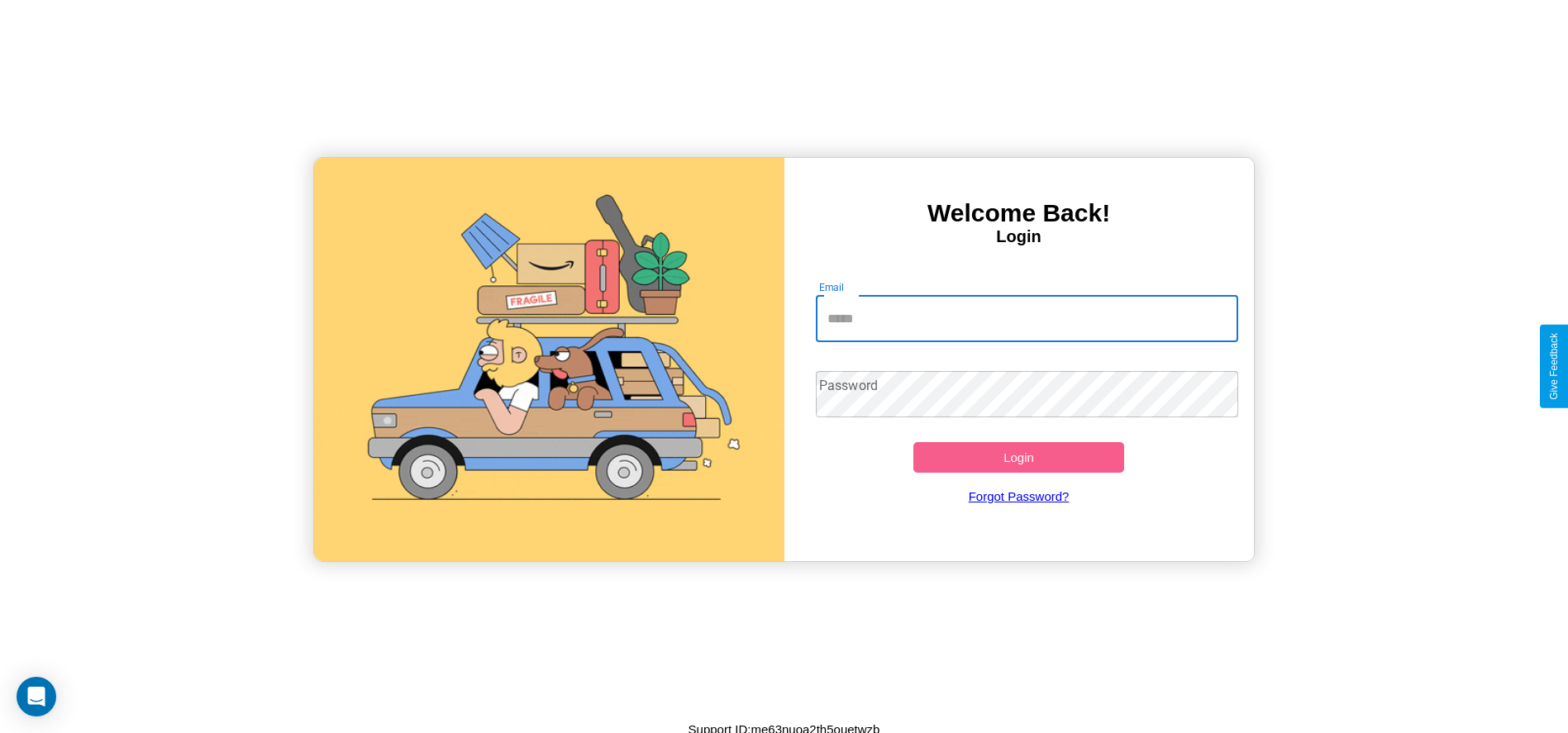
click at [1026, 319] on input "Email" at bounding box center [1026, 319] width 422 height 46
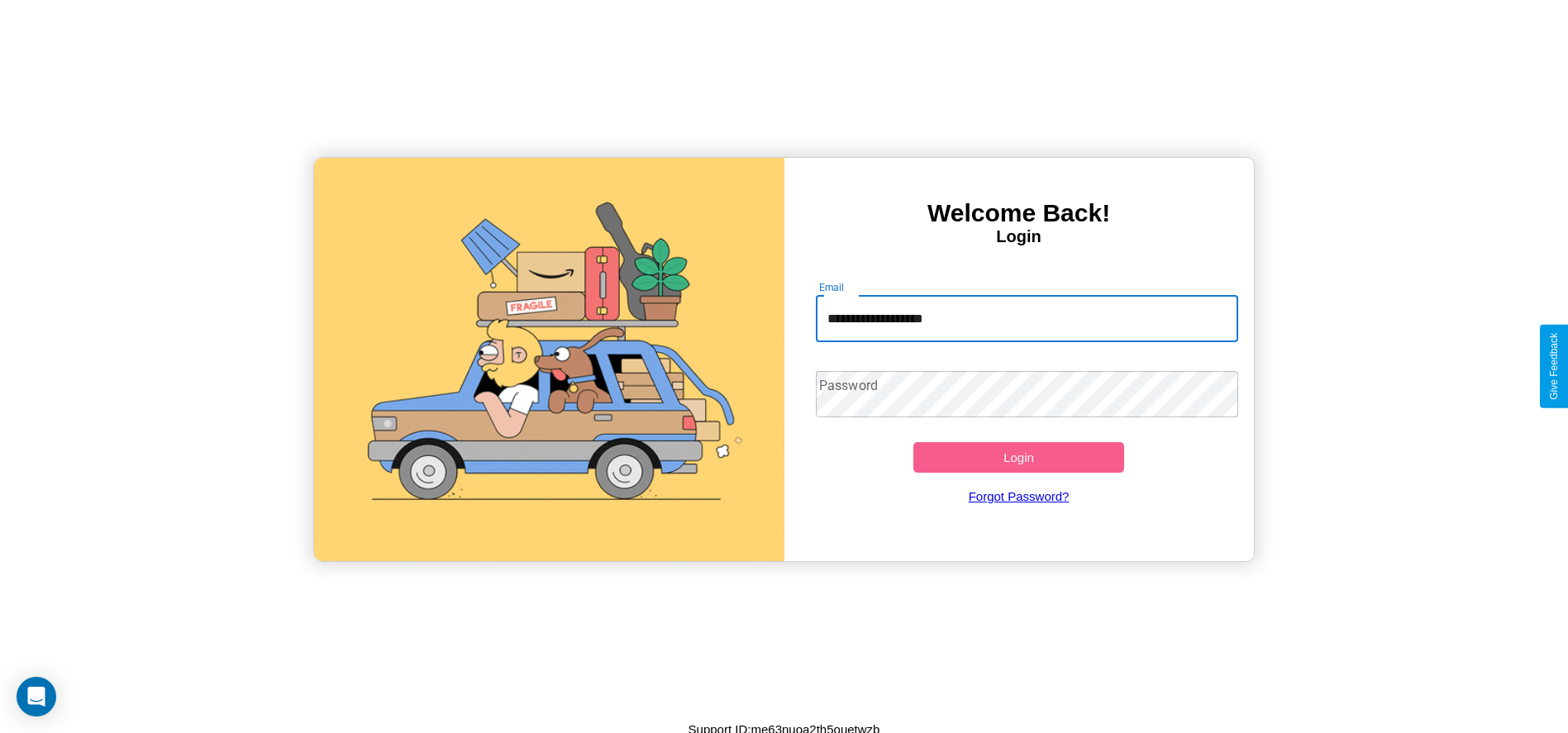
type input "**********"
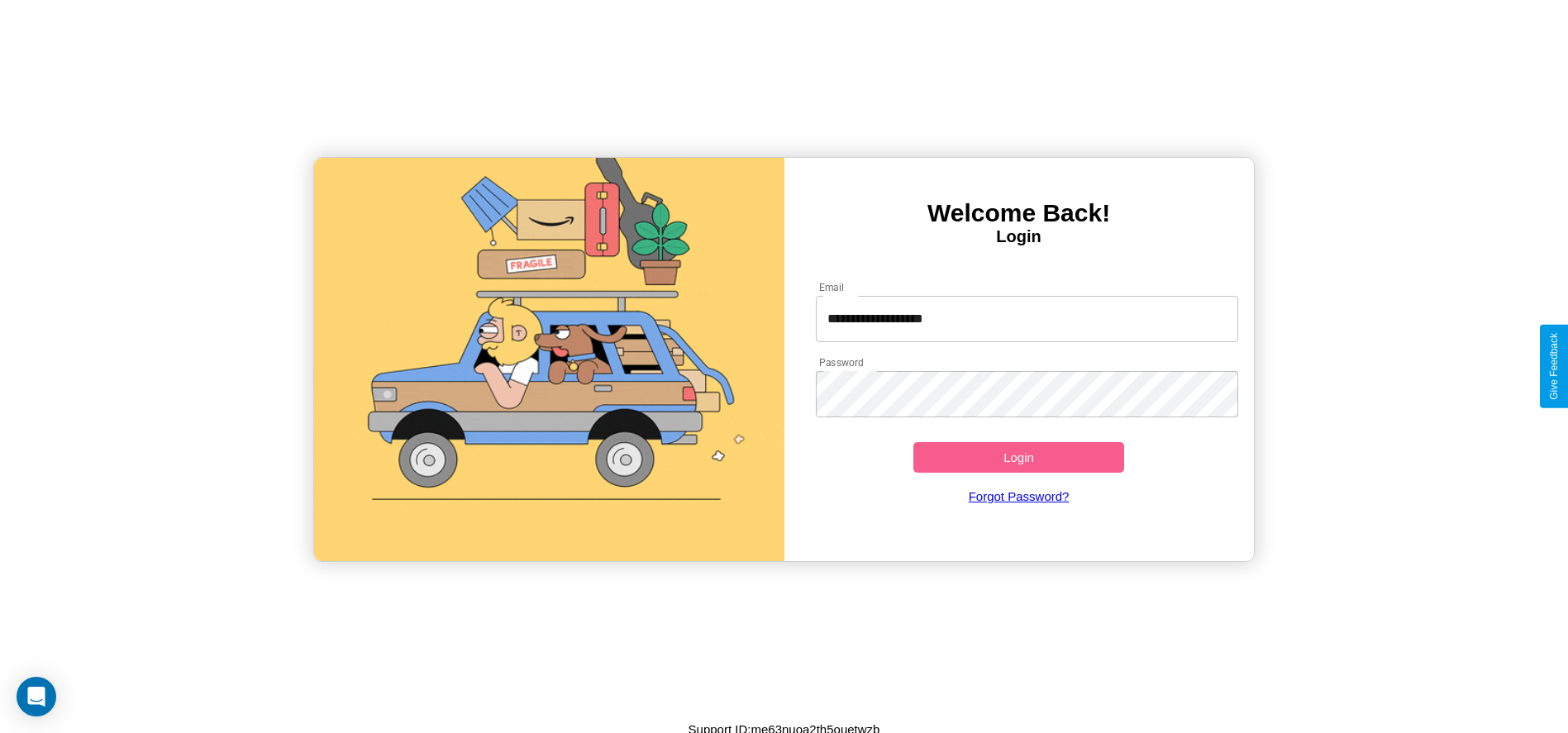
click at [1019, 457] on button "Login" at bounding box center [1019, 458] width 211 height 31
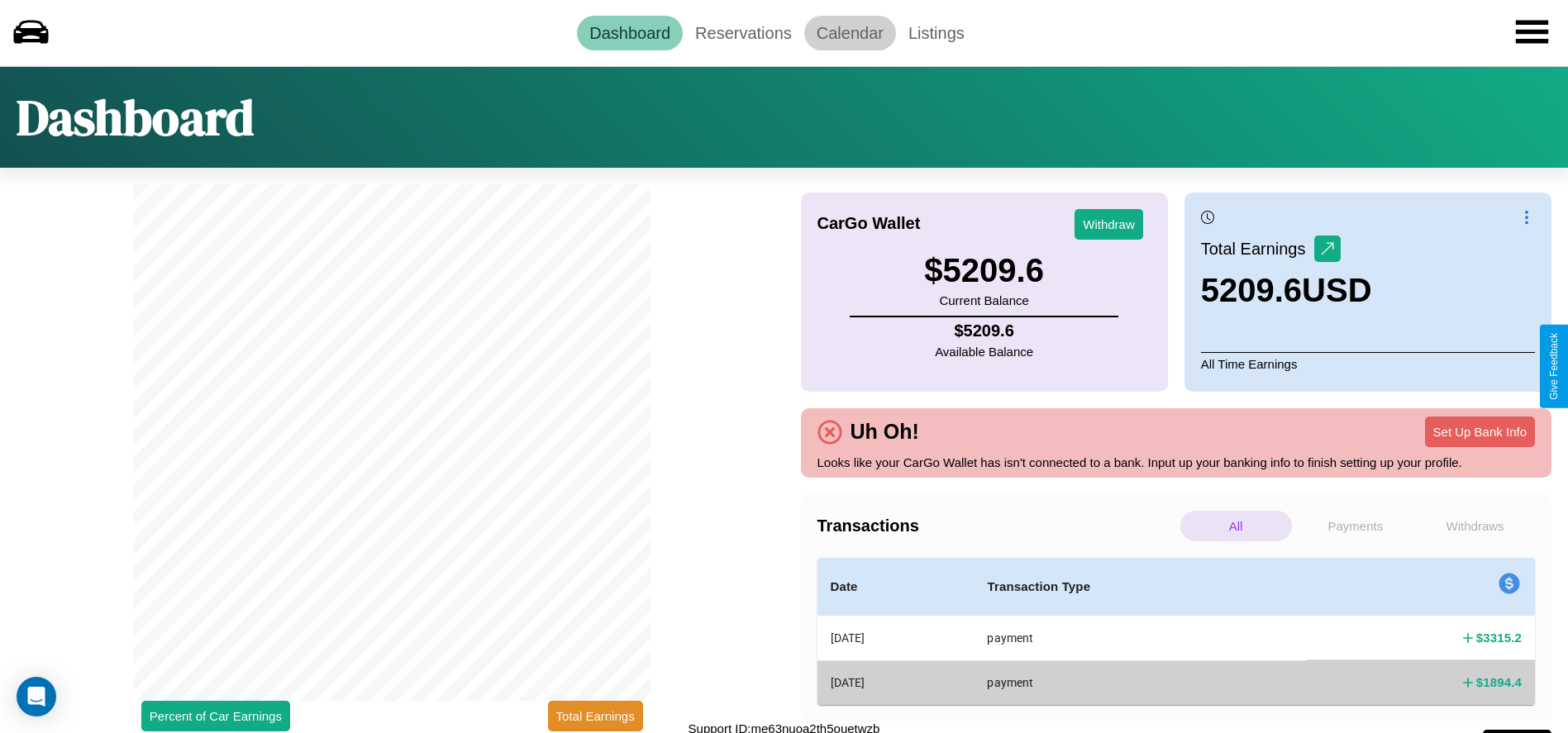
click at [850, 33] on link "Calendar" at bounding box center [849, 33] width 92 height 35
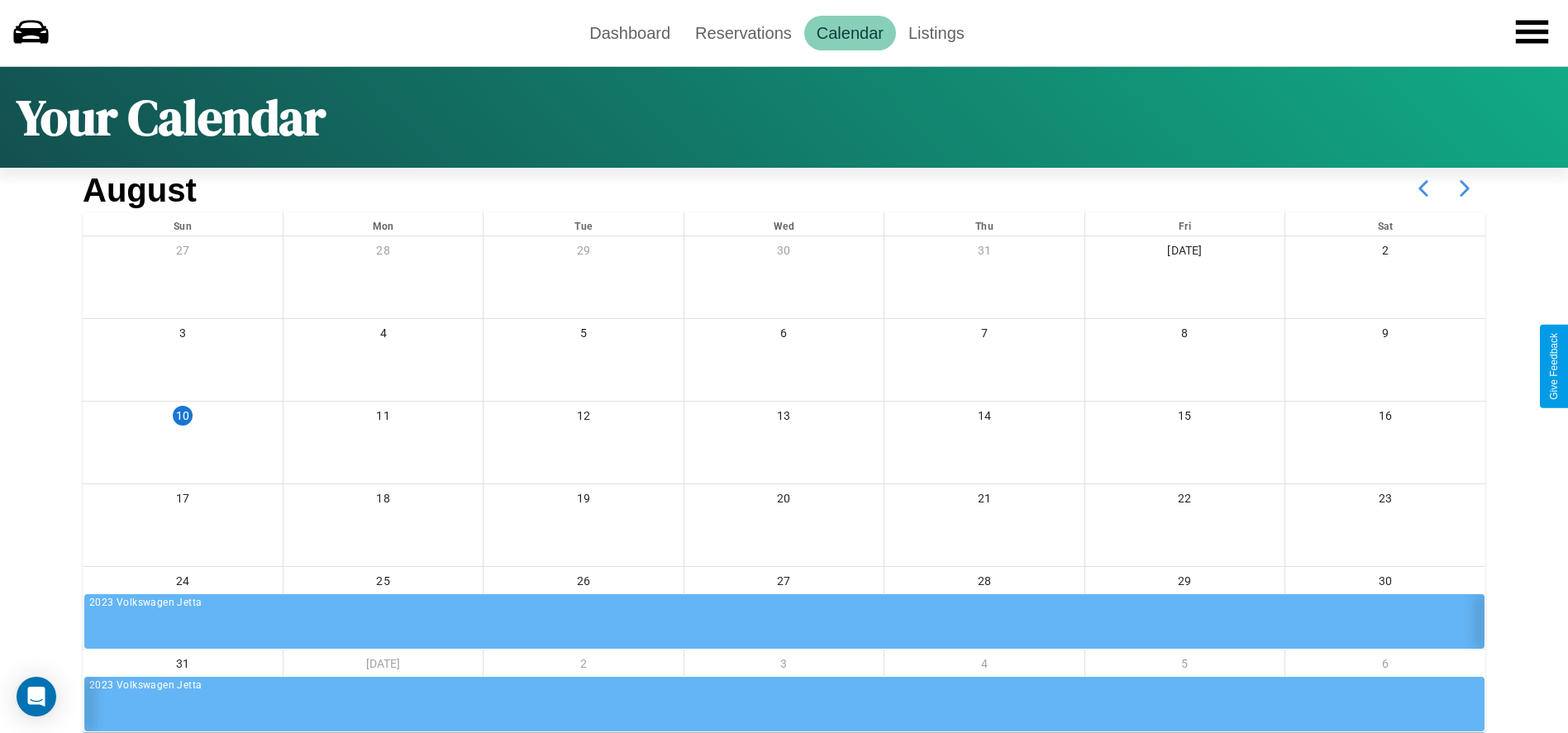
click at [1464, 188] on icon at bounding box center [1464, 188] width 41 height 41
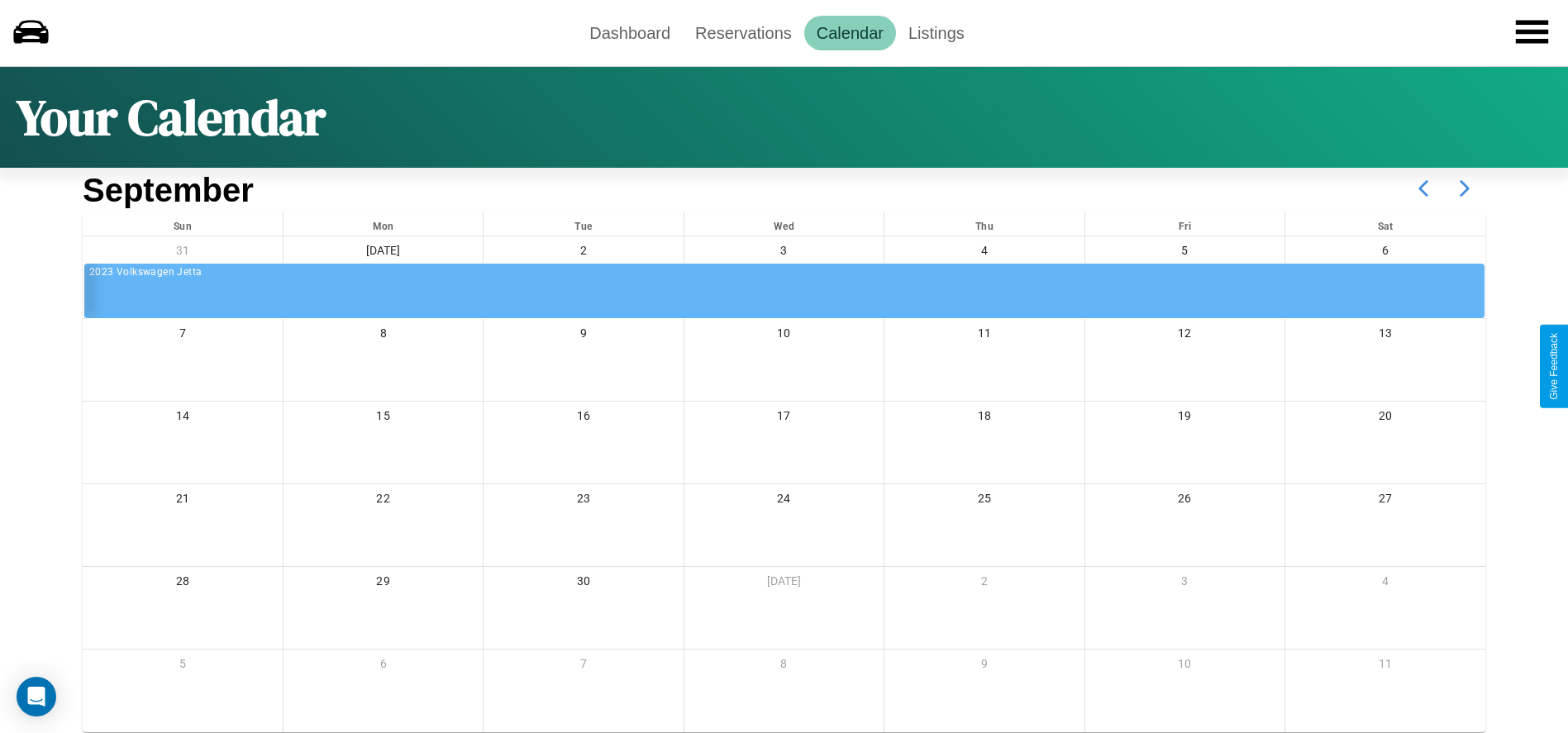
click at [1464, 188] on icon at bounding box center [1464, 188] width 41 height 41
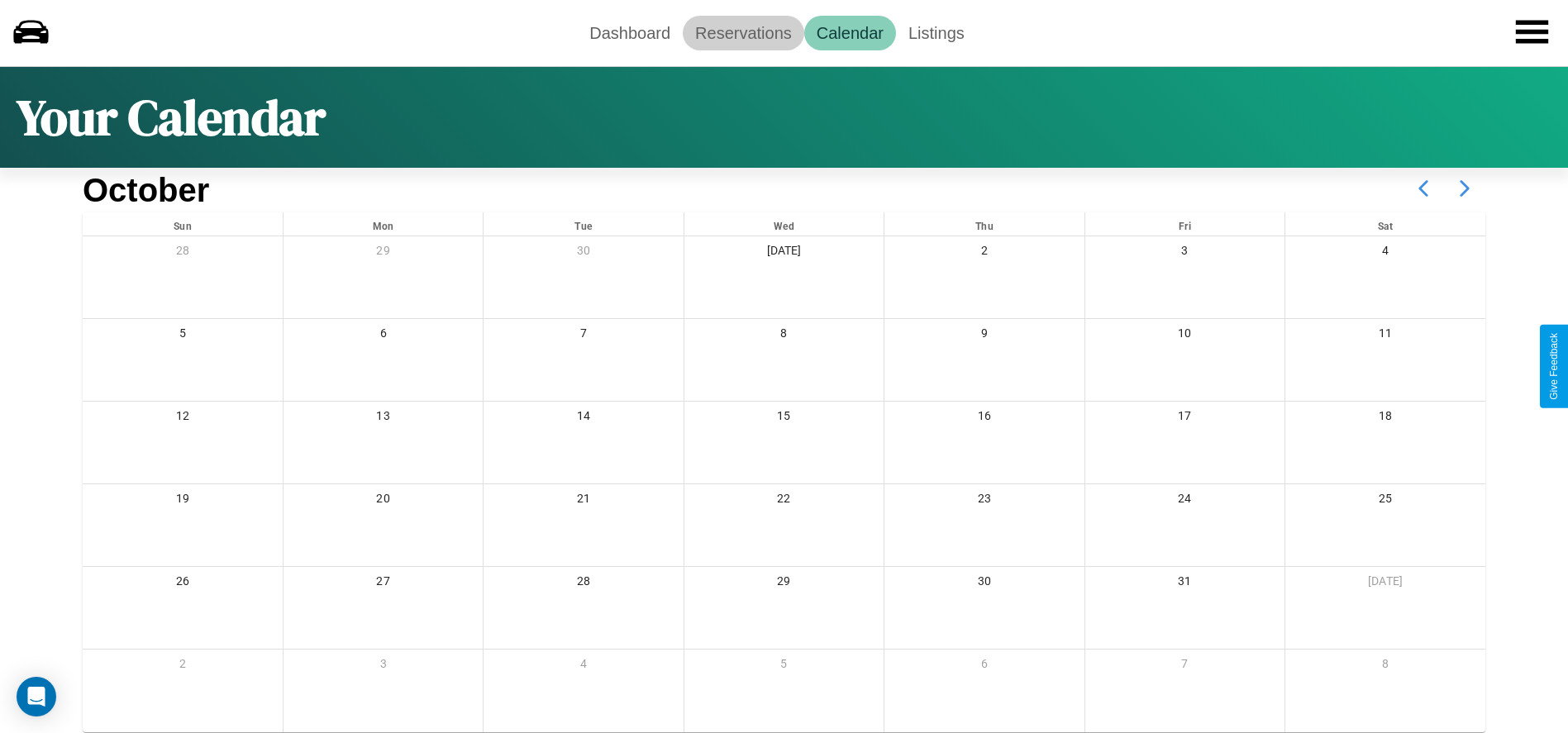
click at [743, 33] on link "Reservations" at bounding box center [744, 33] width 122 height 35
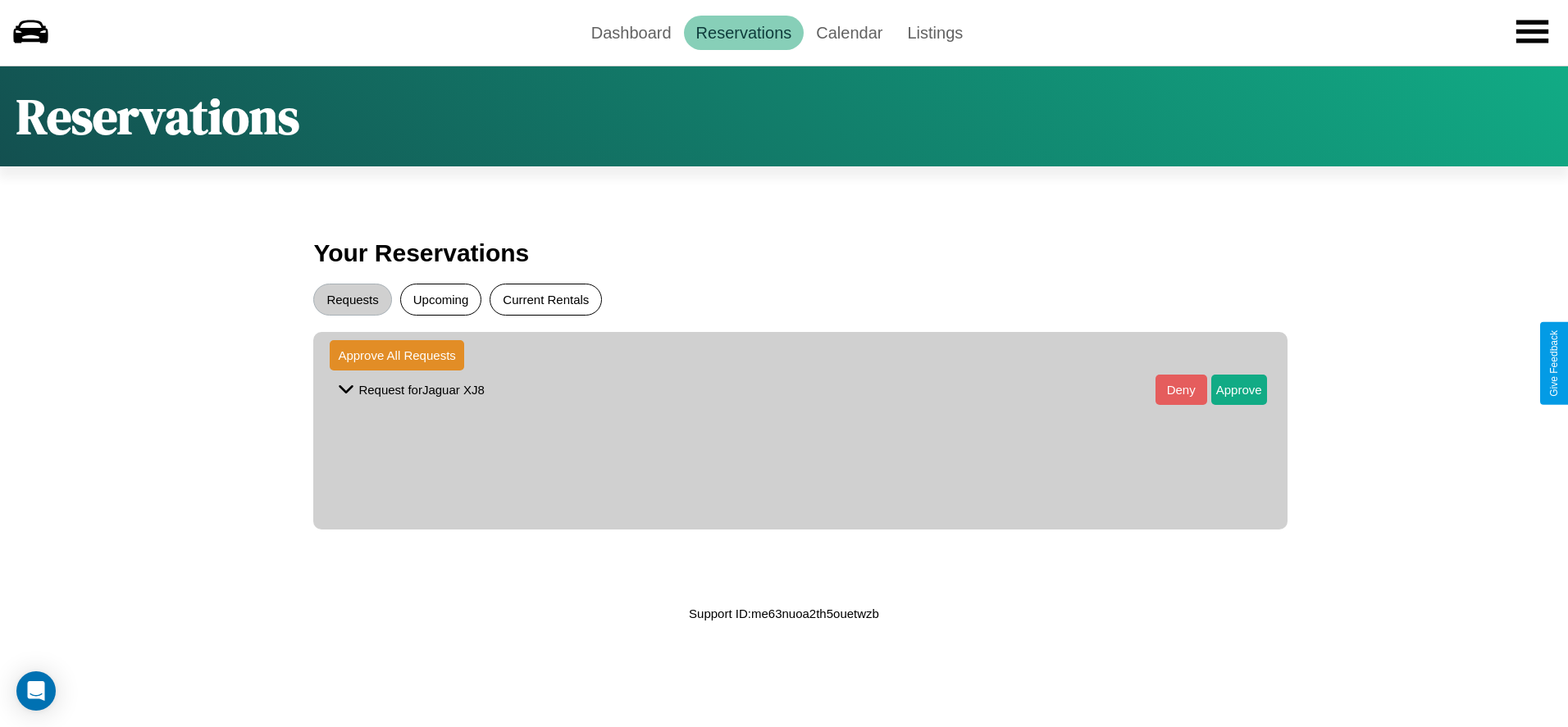
click at [545, 299] on button "Current Rentals" at bounding box center [545, 300] width 112 height 32
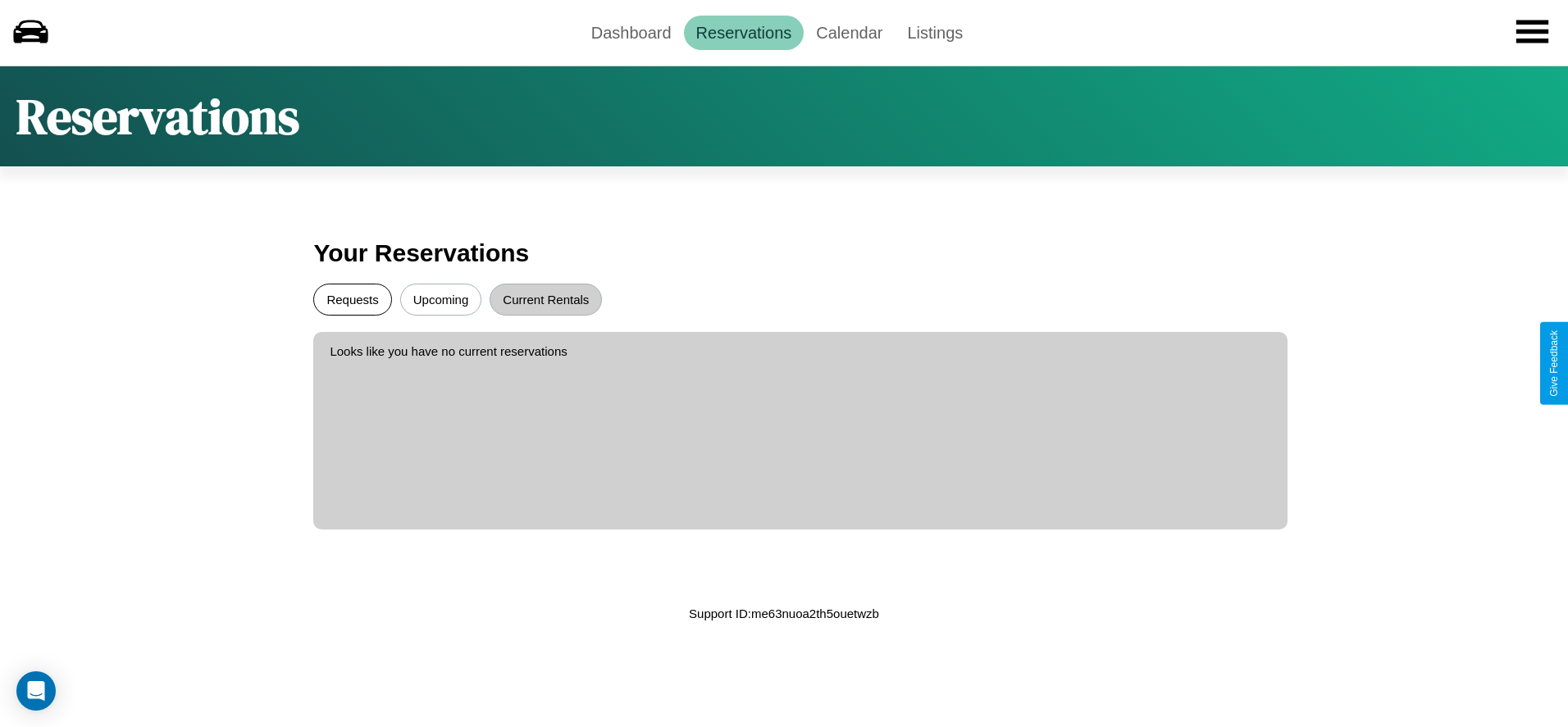
click at [353, 299] on button "Requests" at bounding box center [353, 300] width 78 height 32
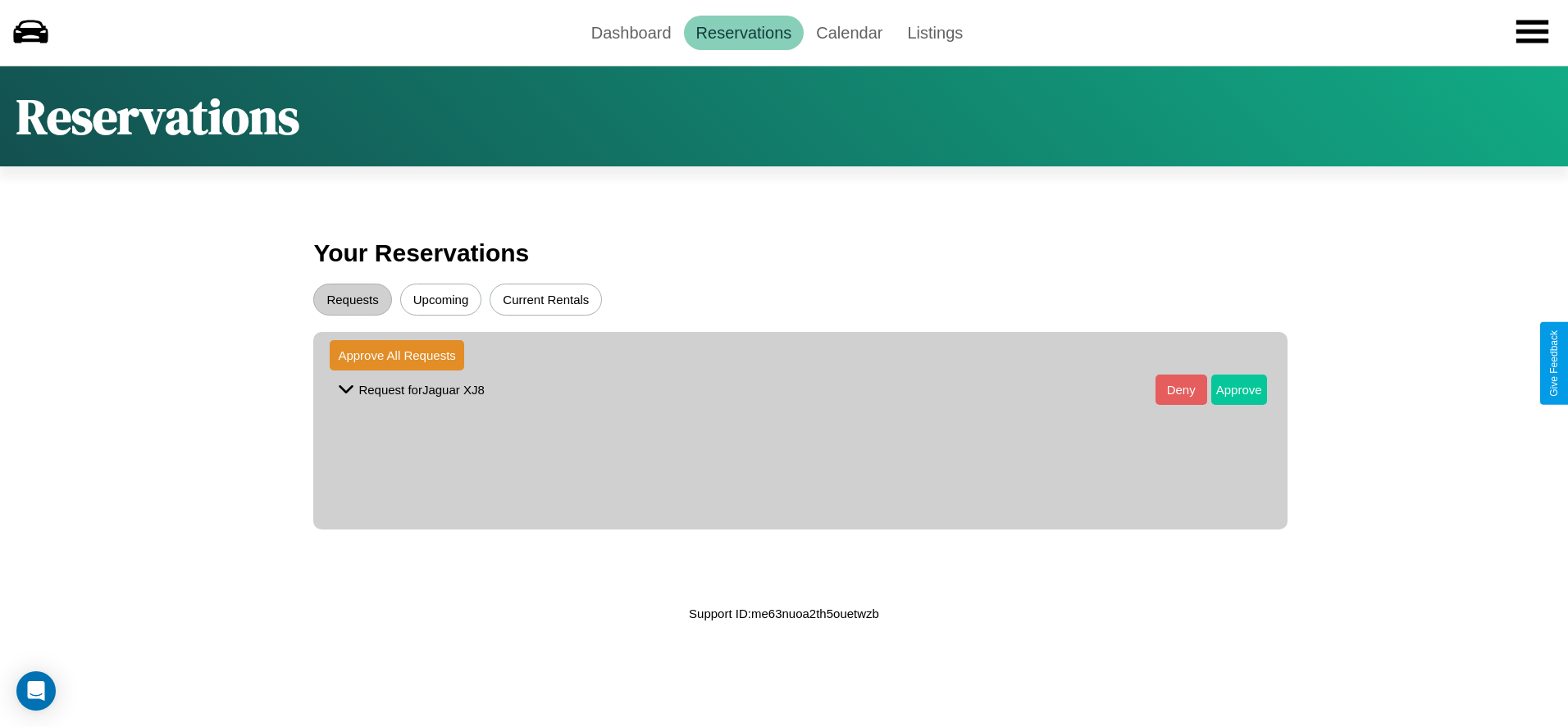
click at [1226, 390] on button "Approve" at bounding box center [1239, 390] width 56 height 31
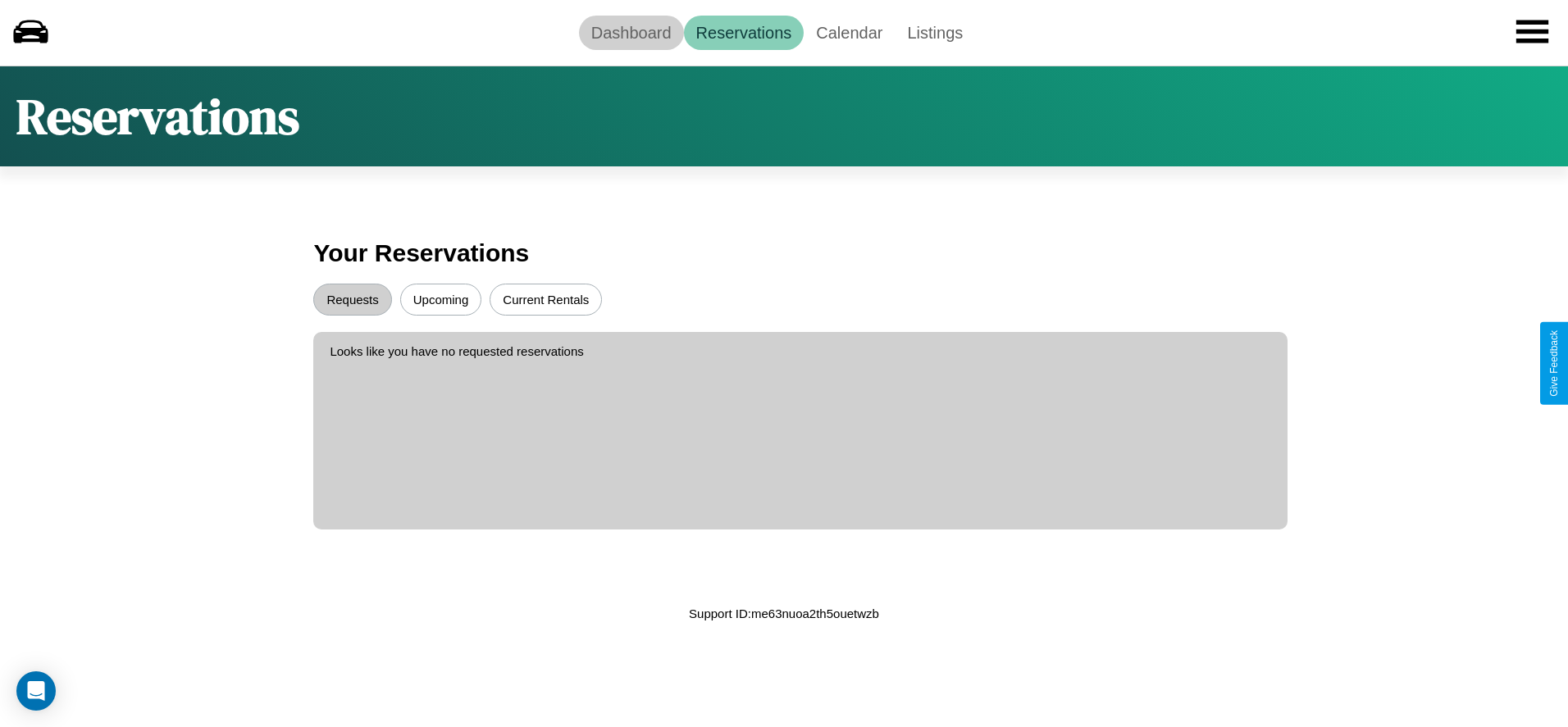
click at [630, 32] on link "Dashboard" at bounding box center [632, 32] width 105 height 35
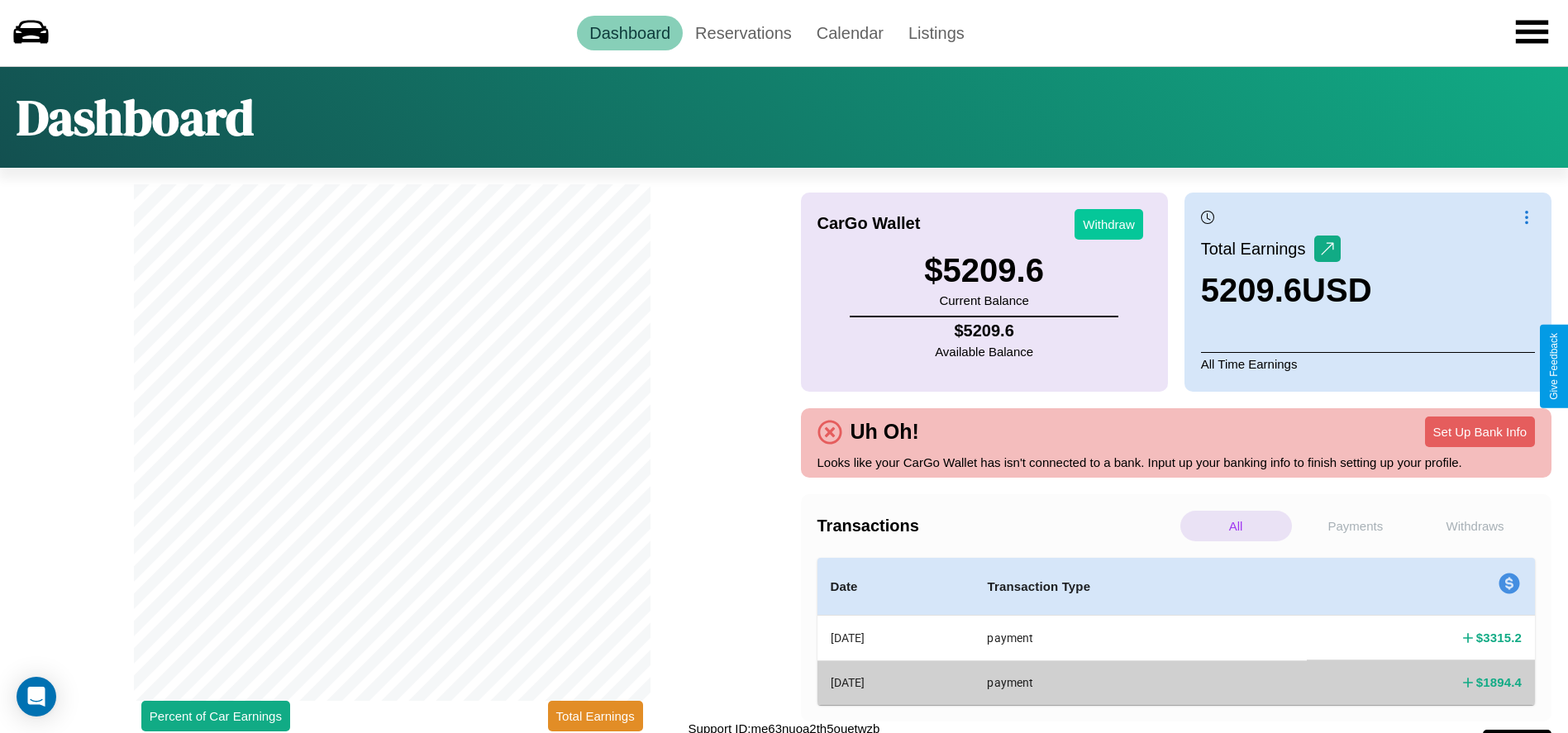
click at [1108, 224] on button "Withdraw" at bounding box center [1108, 224] width 68 height 31
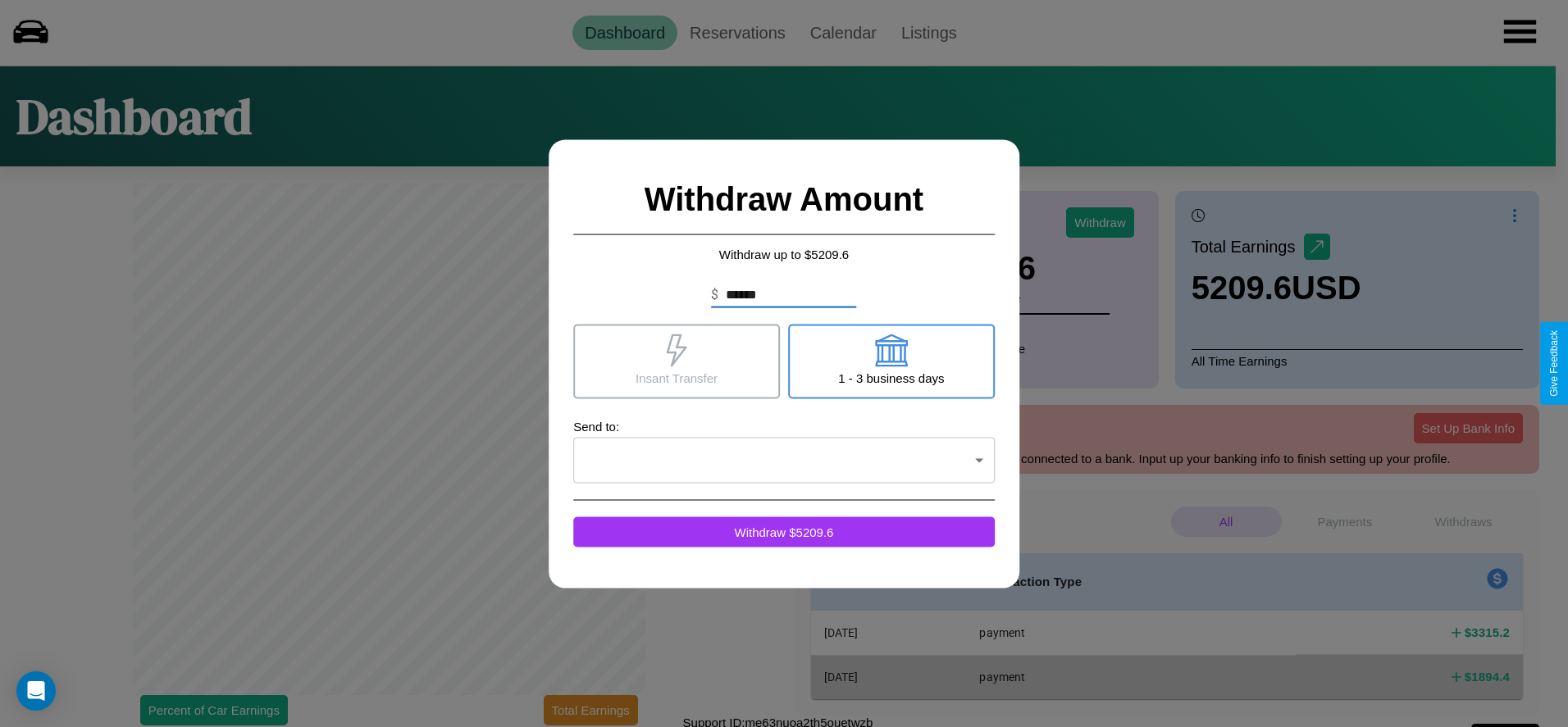
click at [677, 361] on icon at bounding box center [676, 350] width 33 height 33
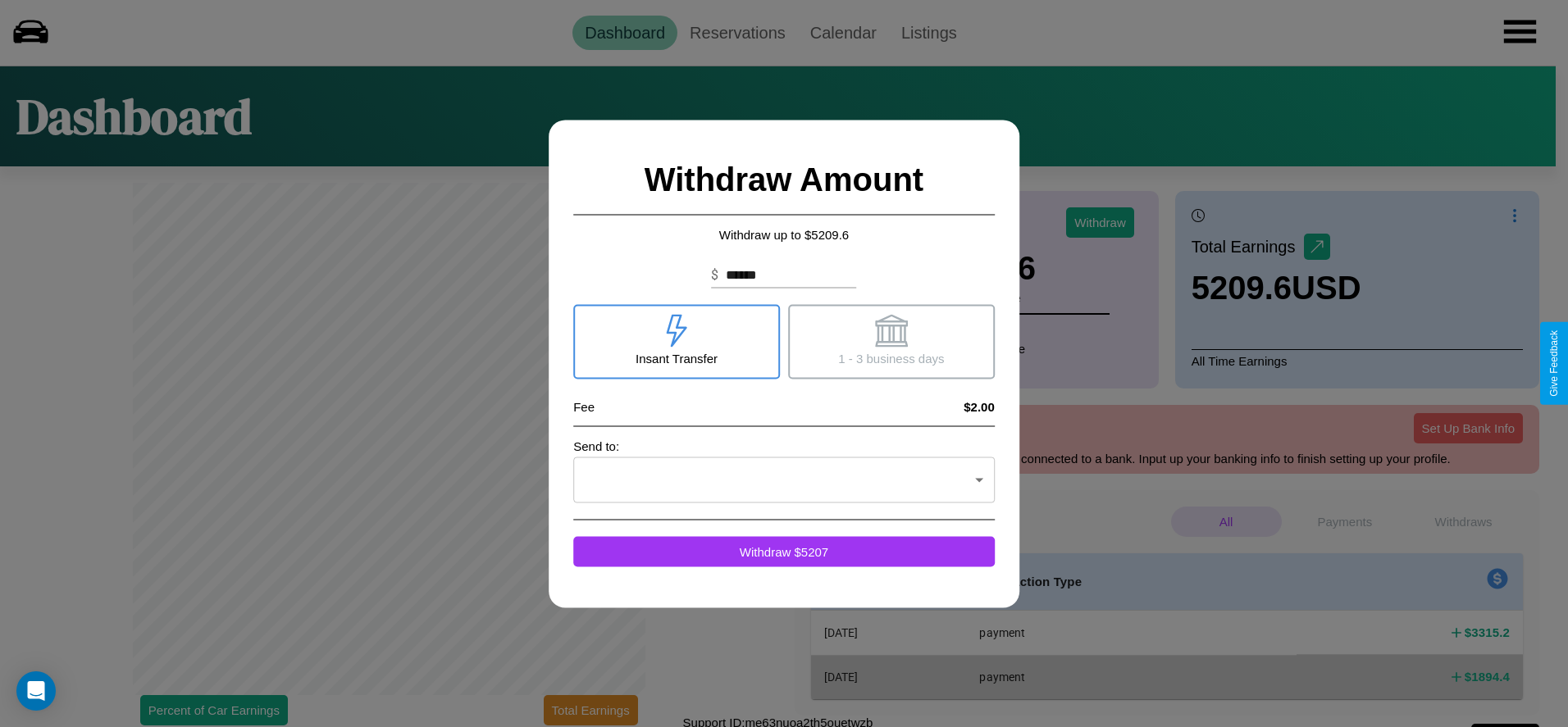
click at [891, 341] on icon at bounding box center [891, 330] width 33 height 33
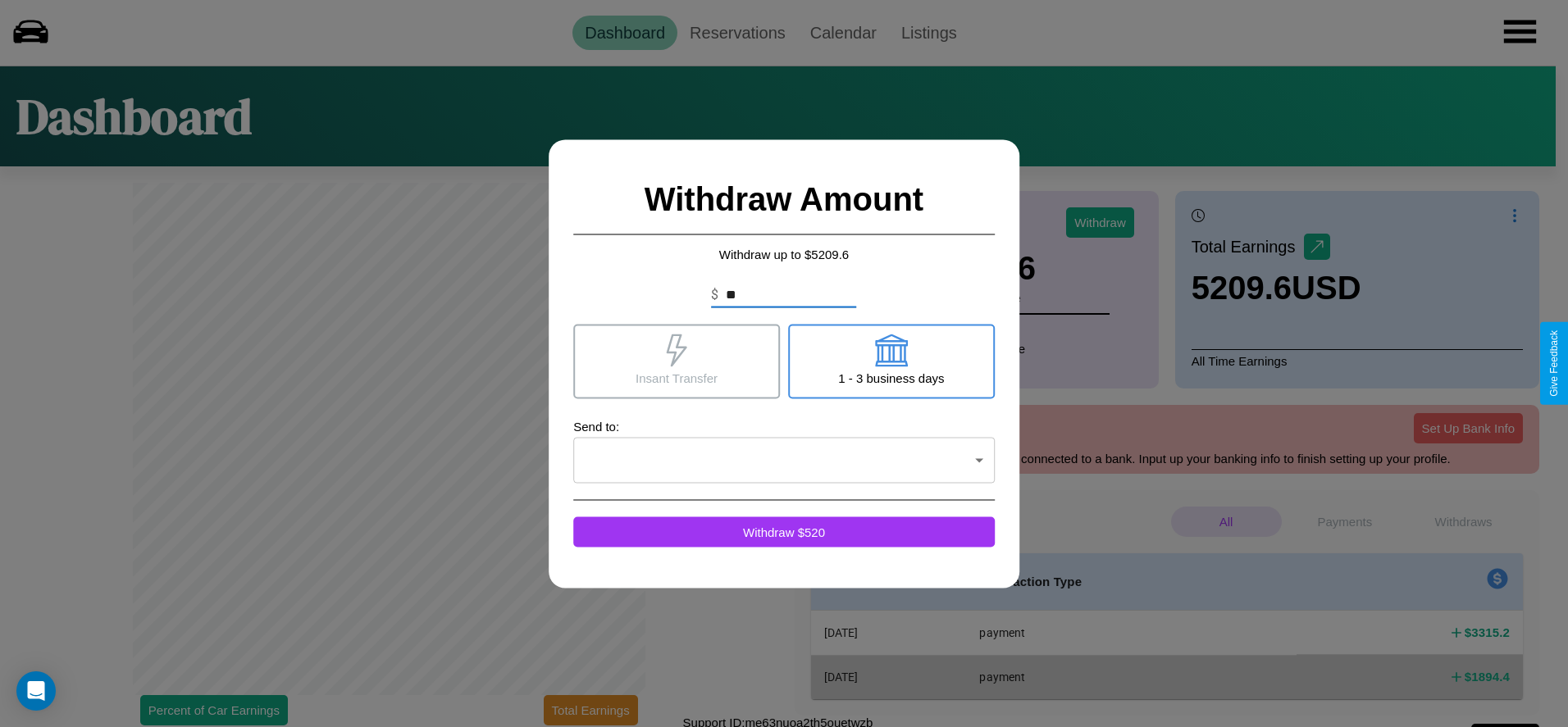
type input "*"
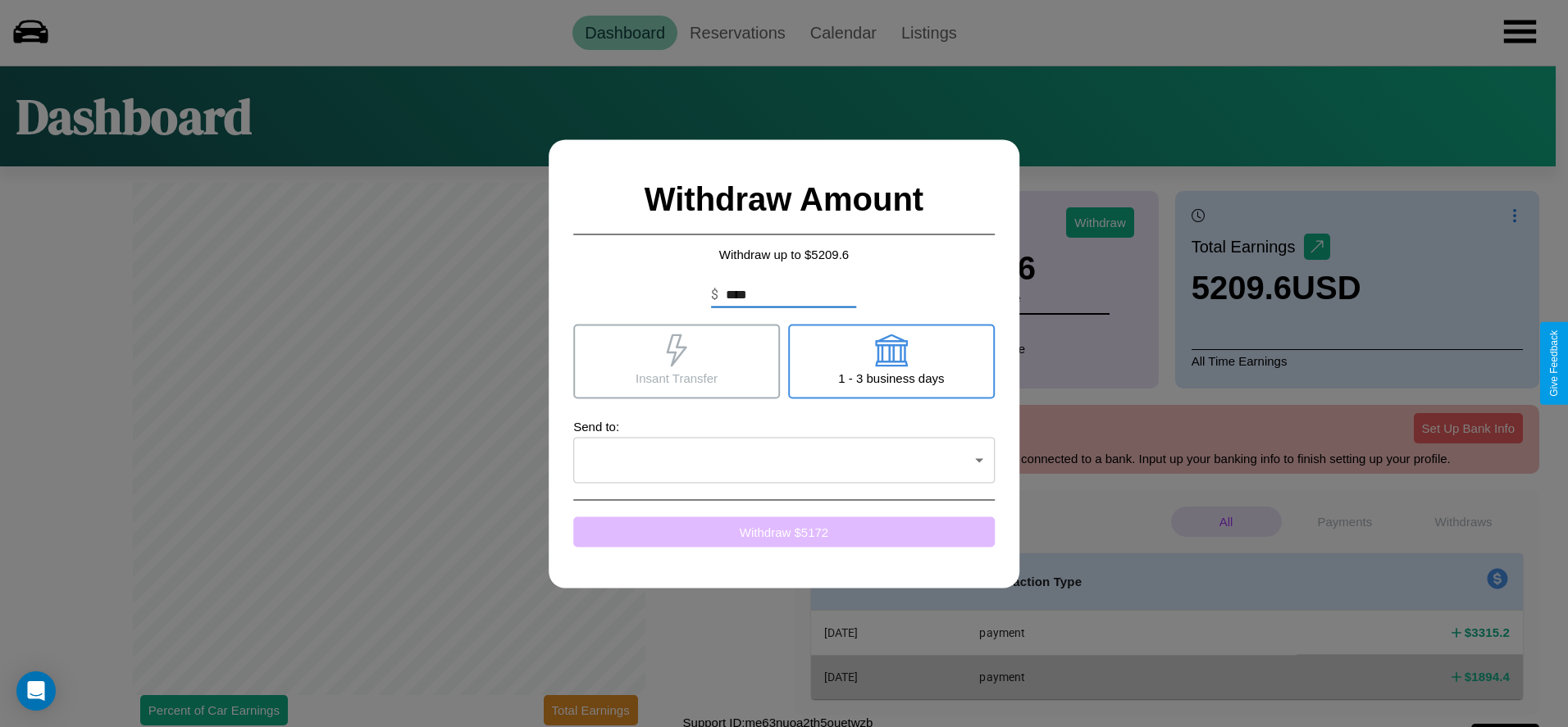
type input "****"
click at [784, 532] on button "Withdraw $ 5172" at bounding box center [784, 532] width 421 height 31
